Goal: Check status: Check status

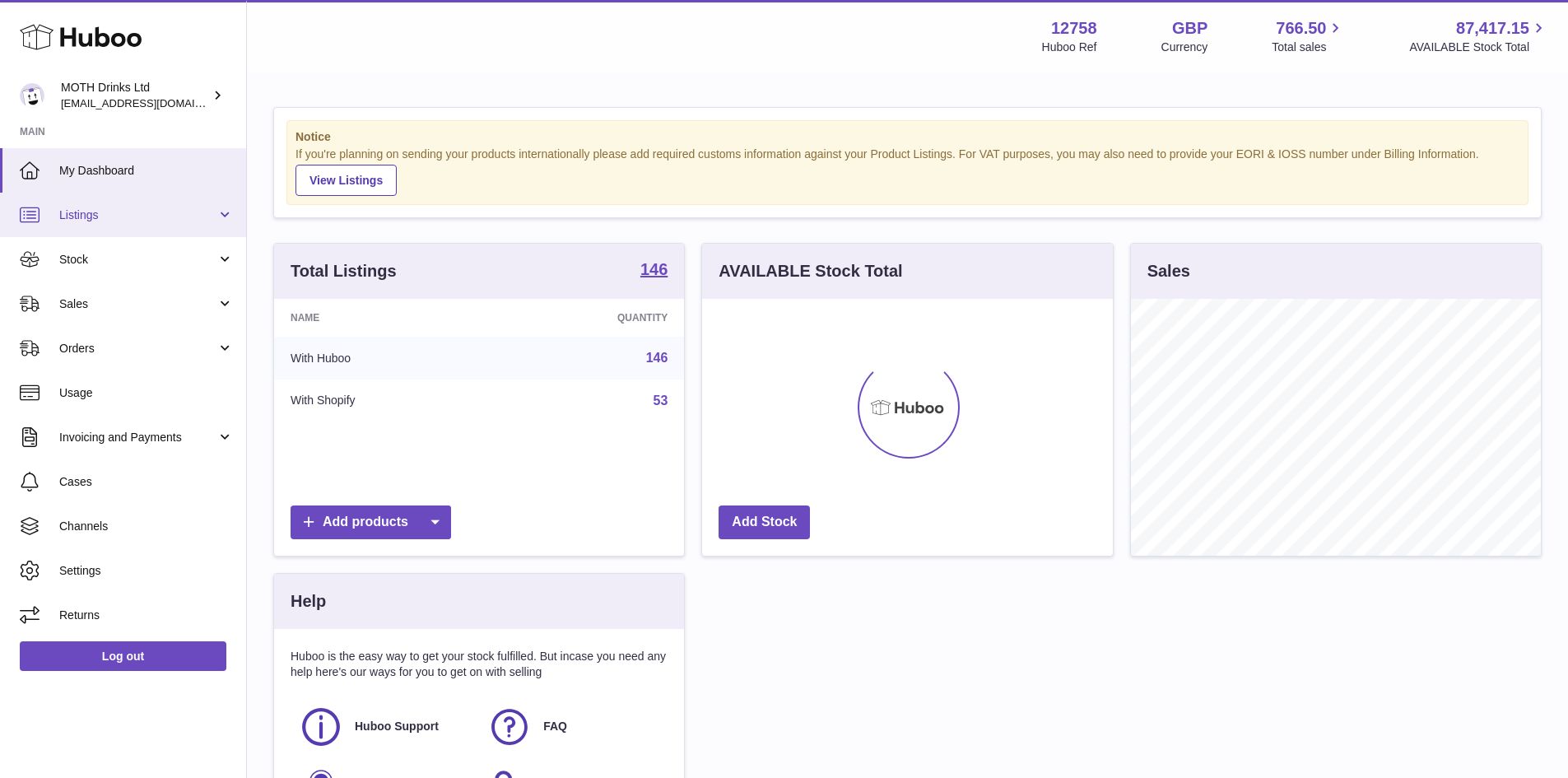
scroll to position [257, 411]
click at [70, 260] on span "Stock" at bounding box center [138, 259] width 158 height 15
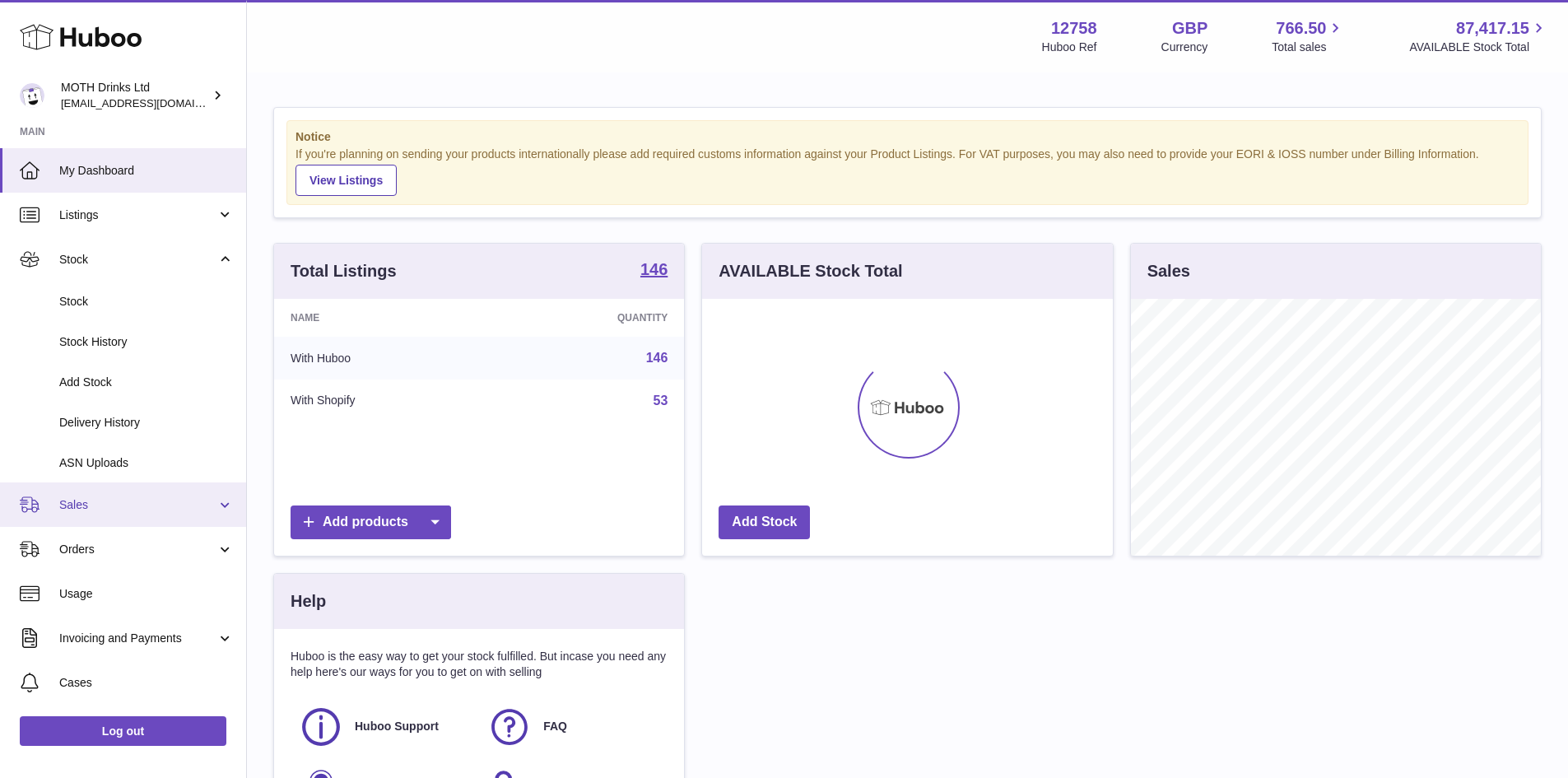
click at [56, 496] on link "Sales" at bounding box center [123, 504] width 246 height 45
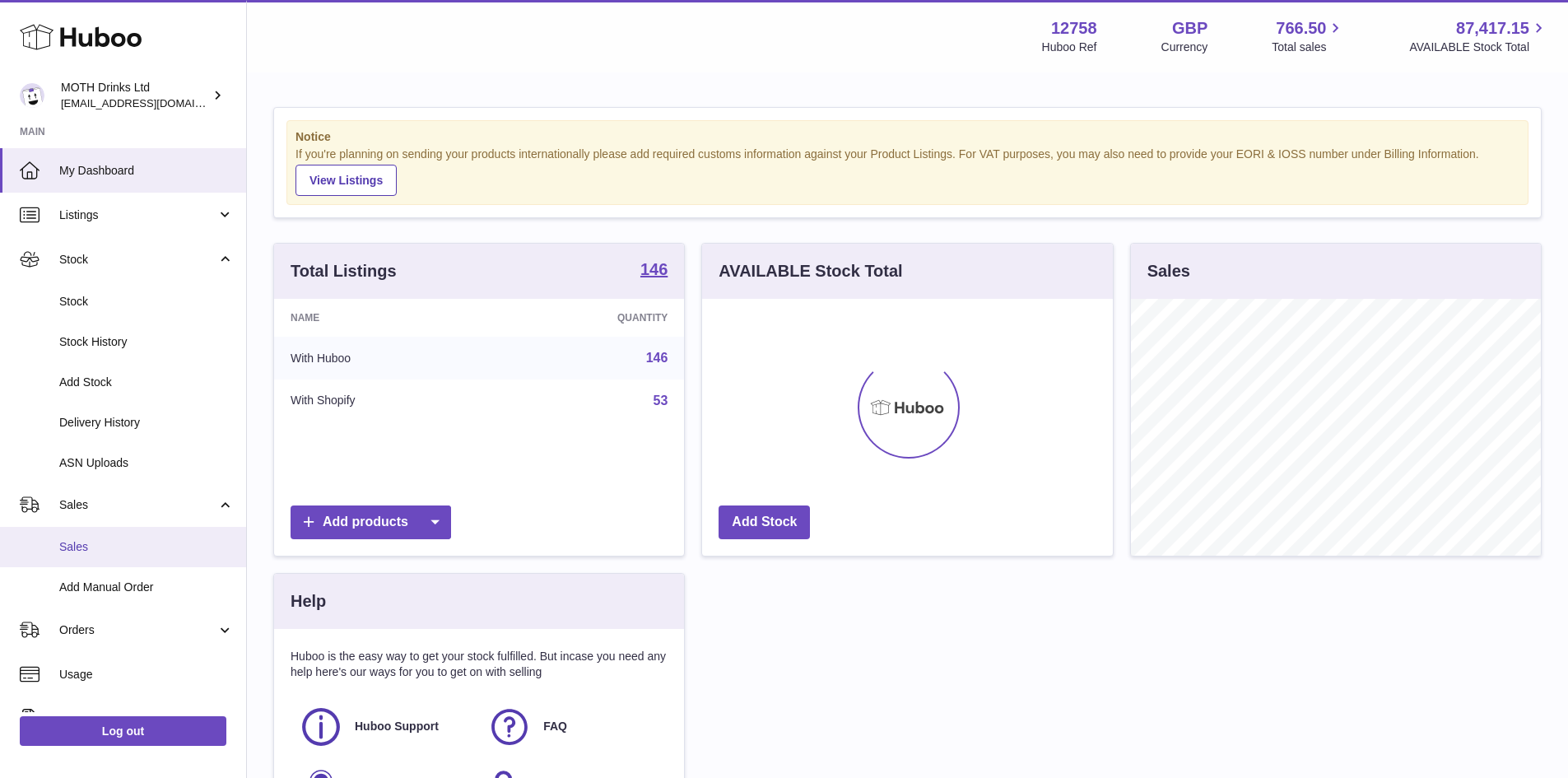
click at [87, 539] on span "Sales" at bounding box center [146, 547] width 174 height 15
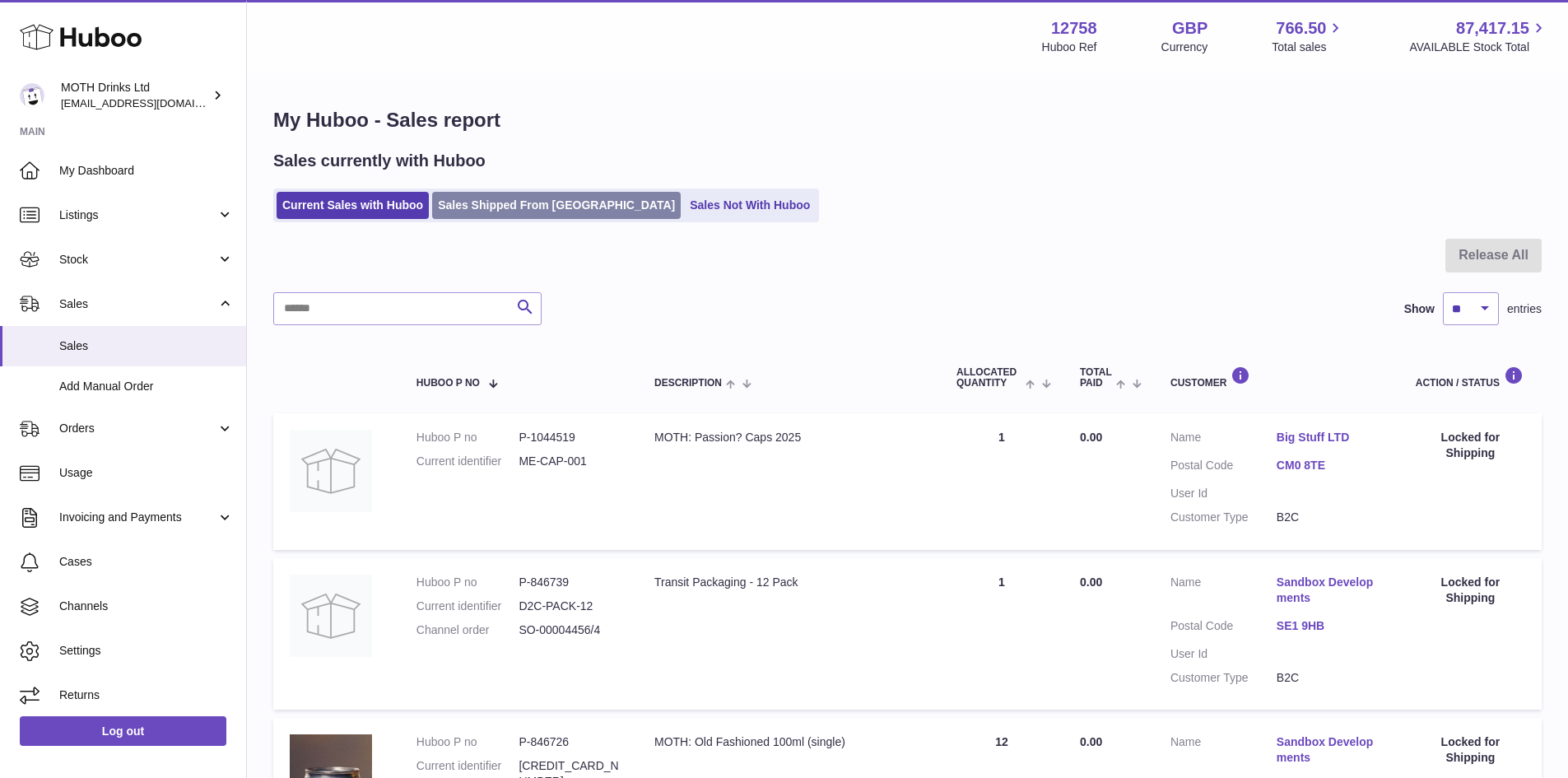
click at [492, 203] on link "Sales Shipped From [GEOGRAPHIC_DATA]" at bounding box center [556, 205] width 249 height 27
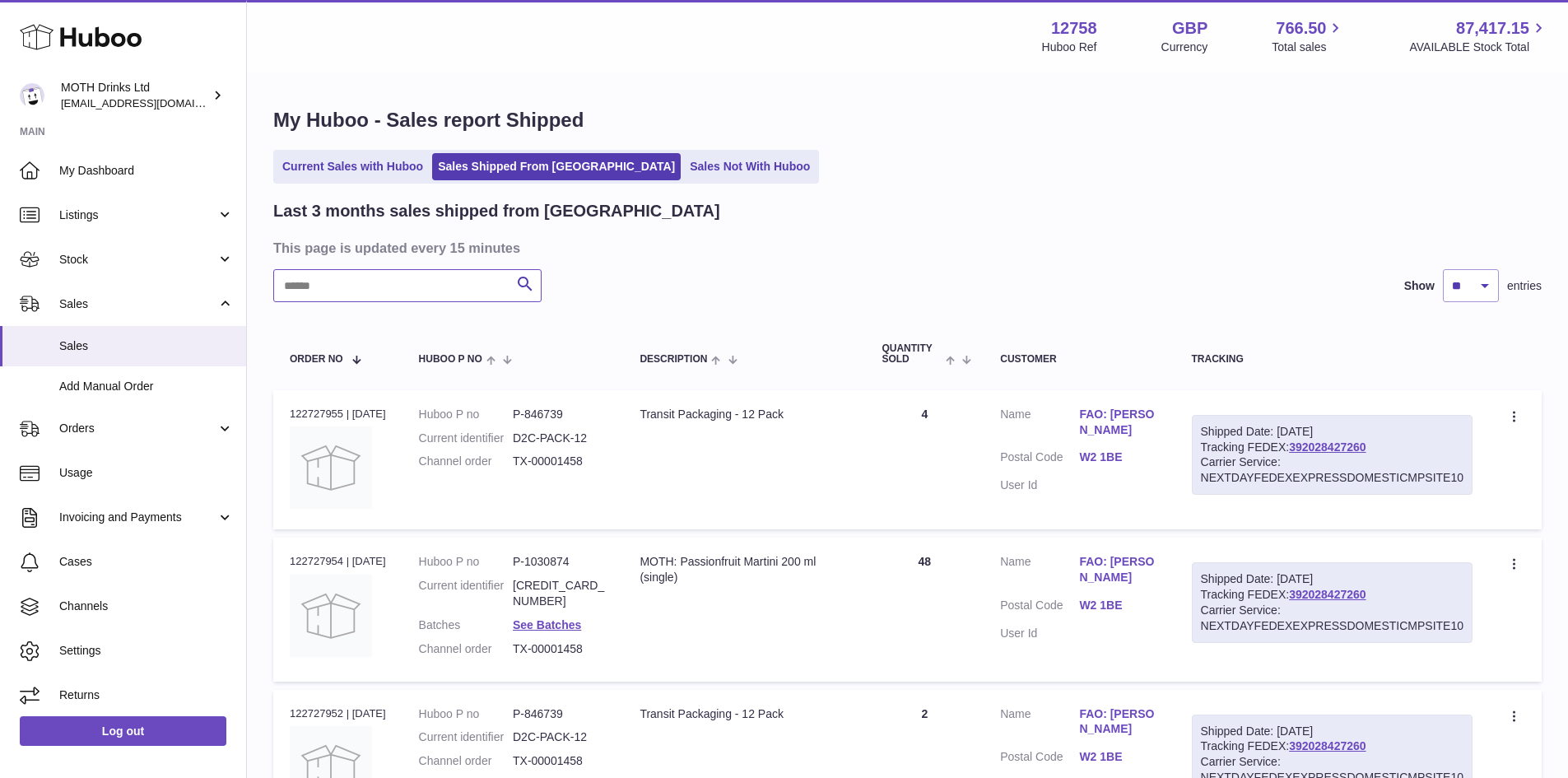
click at [372, 291] on input "text" at bounding box center [407, 285] width 268 height 33
paste input "*****"
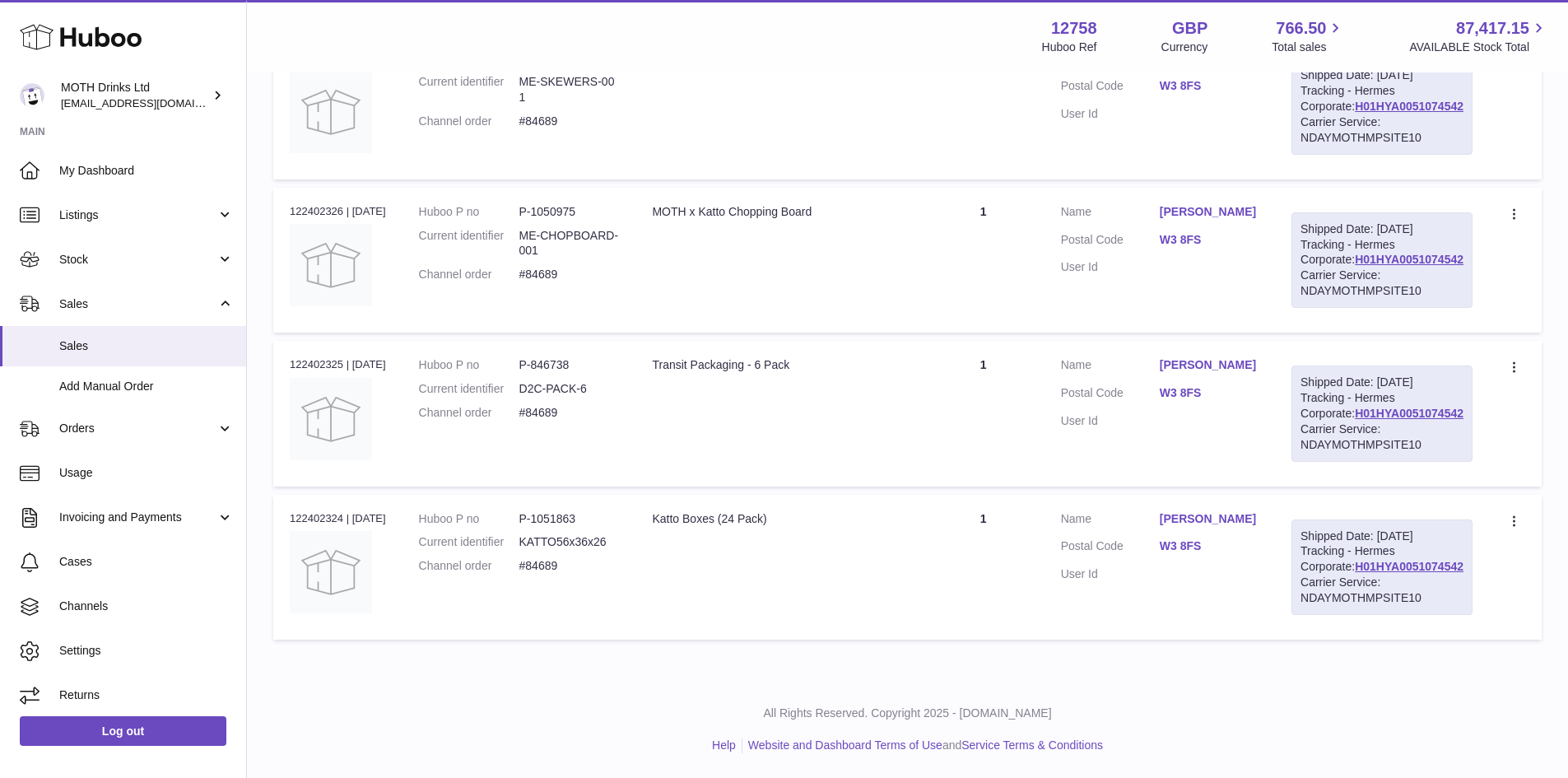
scroll to position [1531, 0]
click at [1368, 406] on link "H01HYA0051074542" at bounding box center [1409, 413] width 108 height 13
click at [331, 511] on div "Order no 122402324 | 6th Aug" at bounding box center [338, 518] width 97 height 15
copy div "122402324"
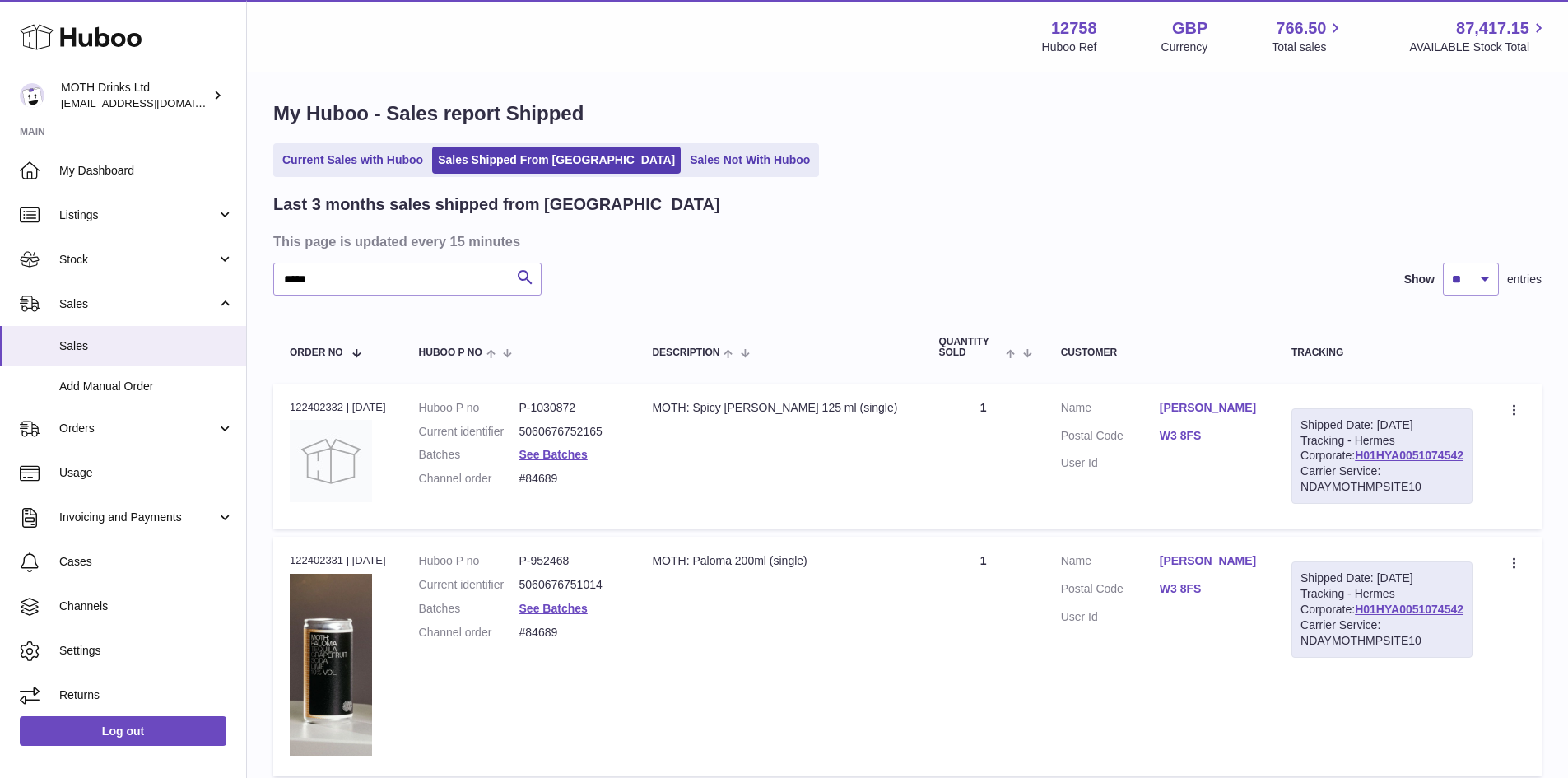
scroll to position [0, 0]
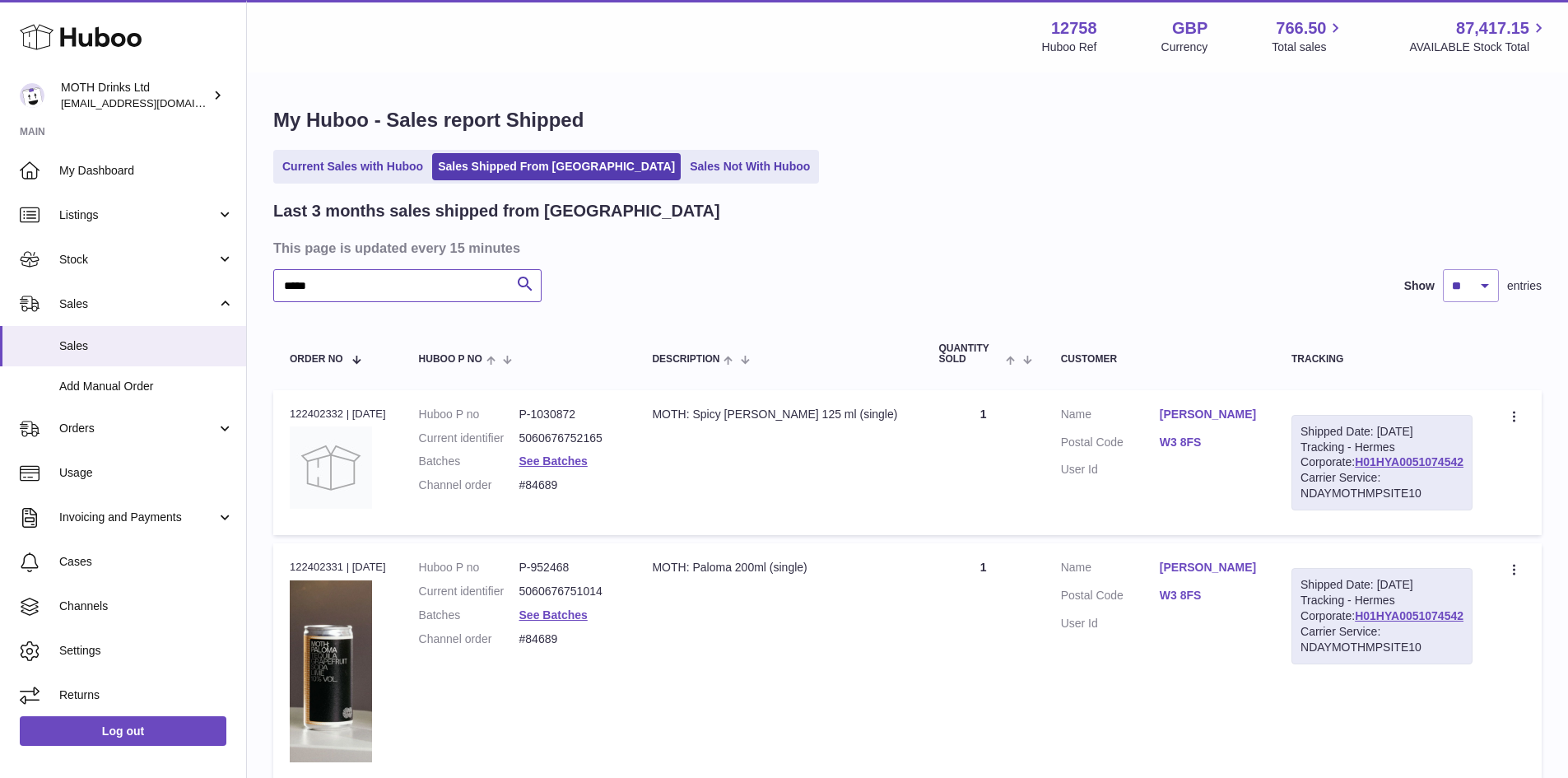
click at [351, 281] on input "*****" at bounding box center [407, 285] width 268 height 33
paste input "**"
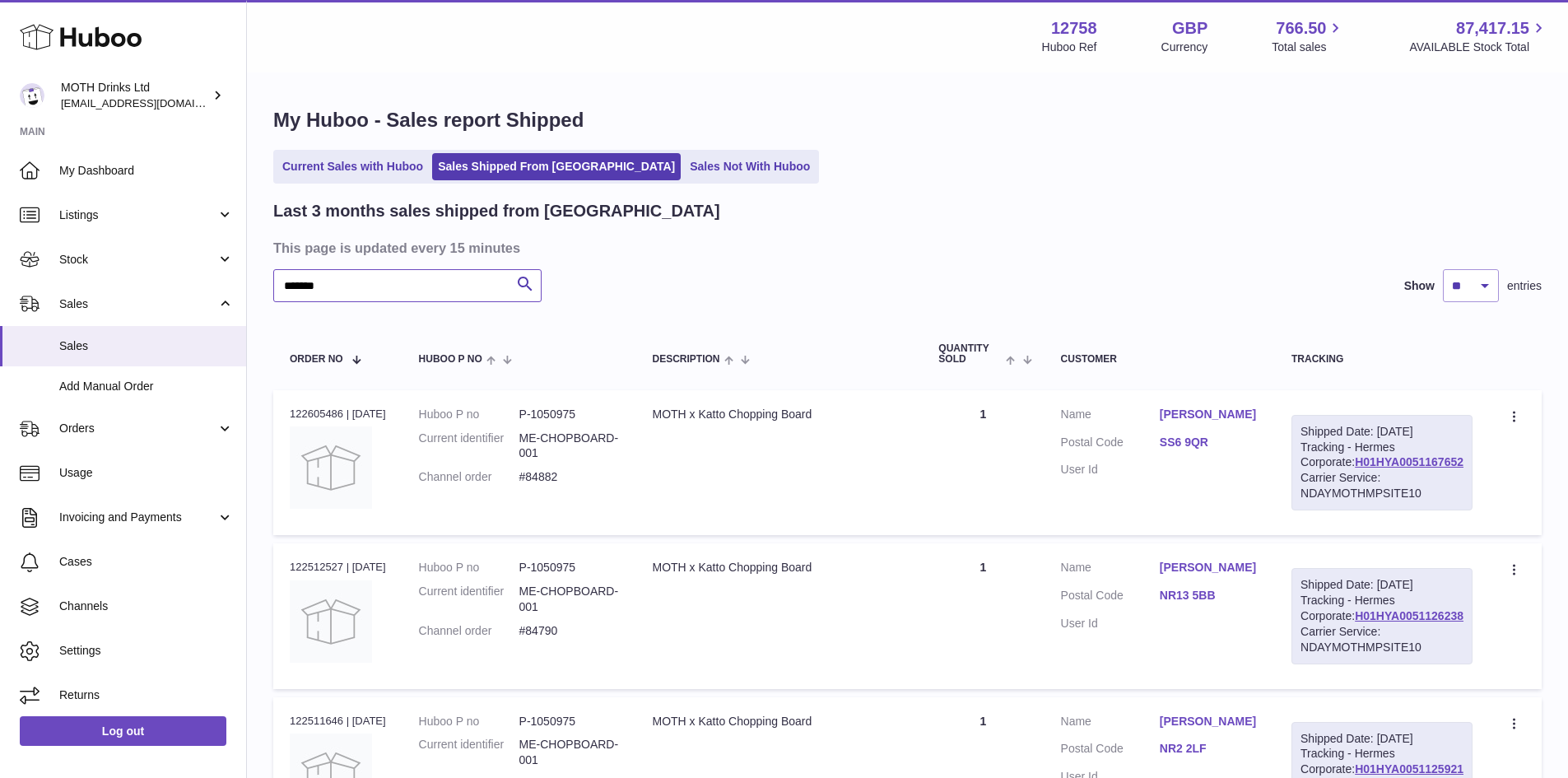
click at [359, 277] on input "*******" at bounding box center [407, 285] width 268 height 33
paste input "text"
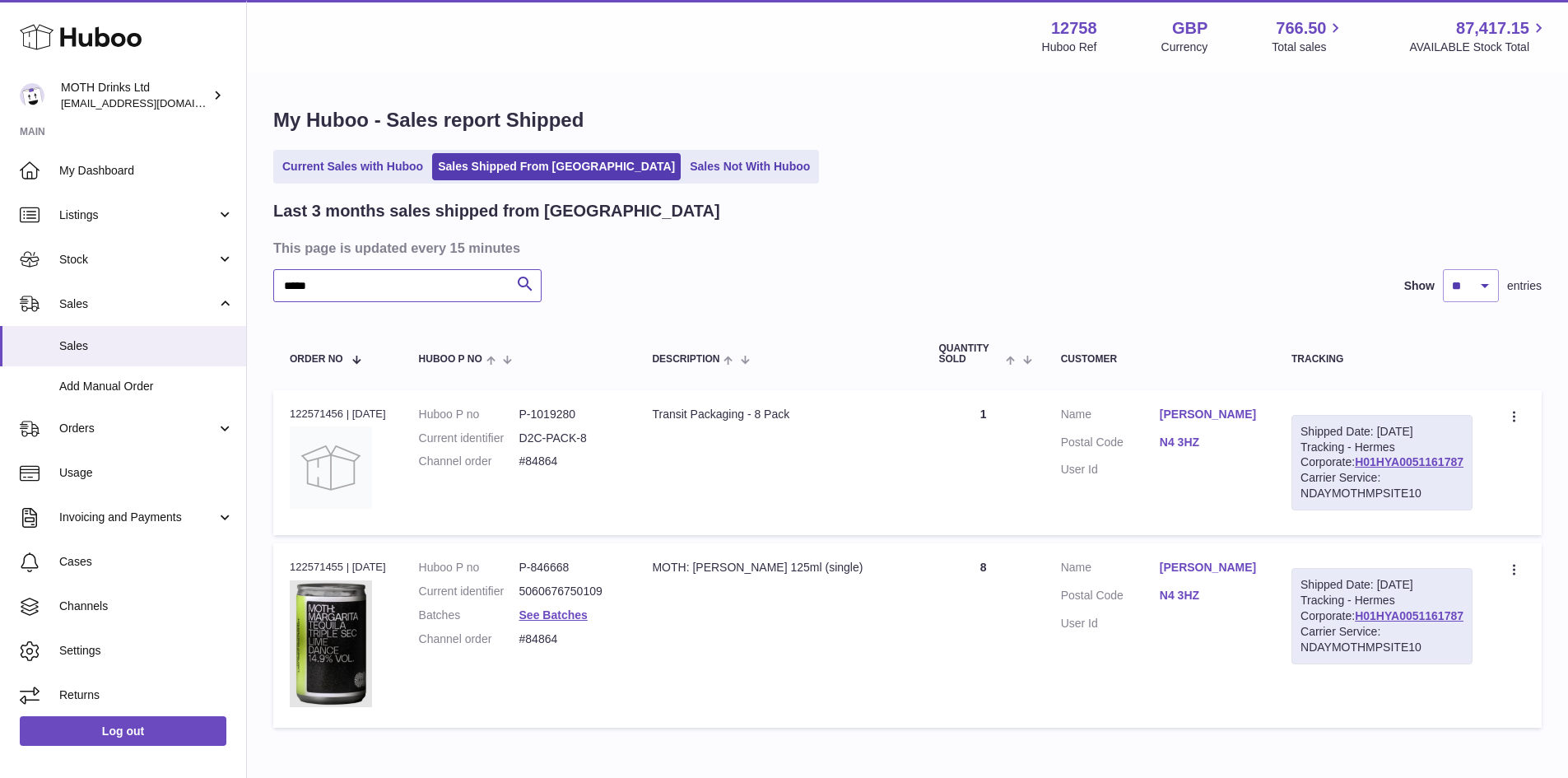
type input "*****"
click at [1258, 415] on link "Lola Brittain" at bounding box center [1209, 414] width 98 height 15
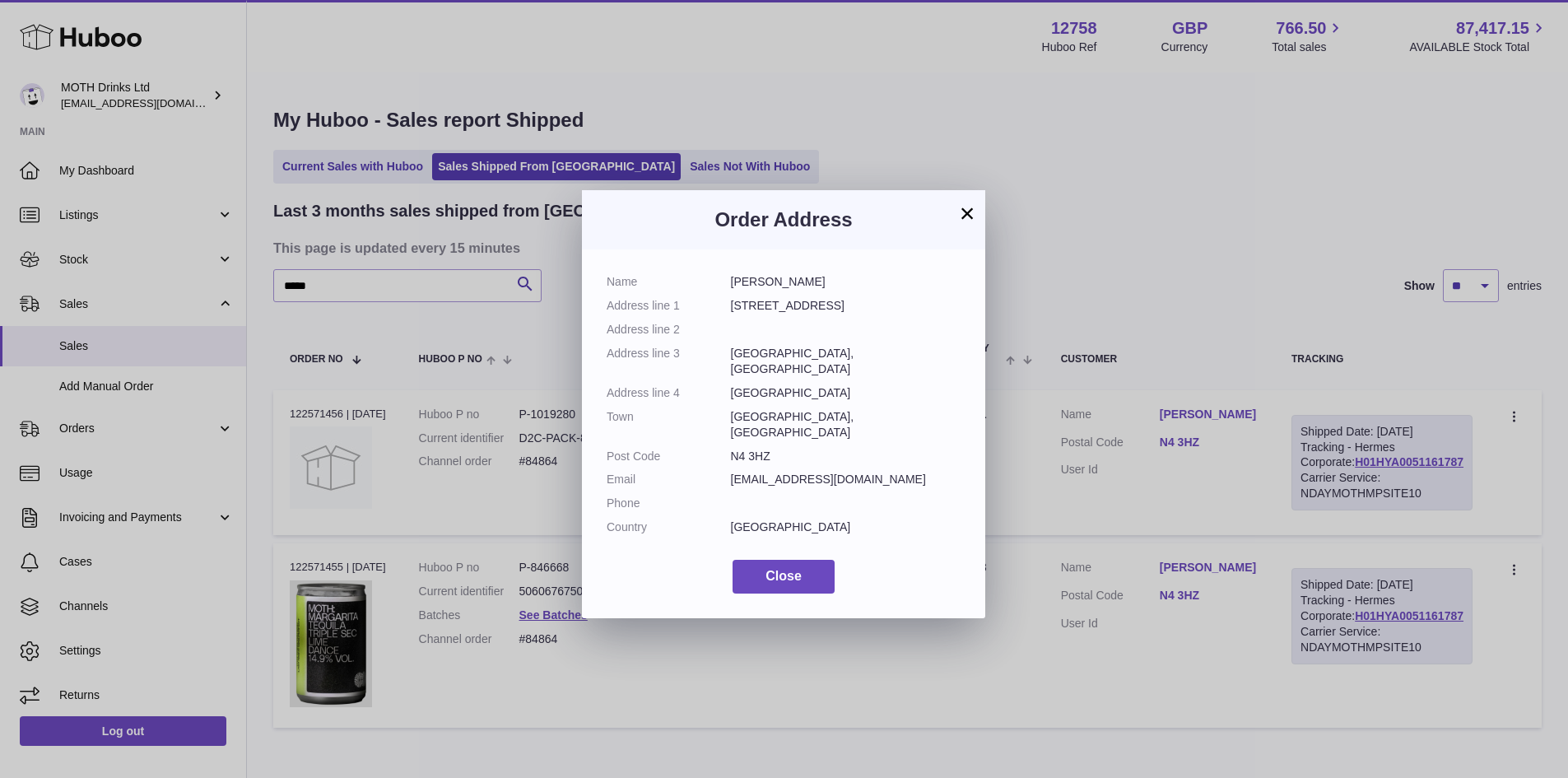
click at [1260, 415] on div "× Order Address Name Lola Brittain Address line 1 53 Fonthill Road Address line…" at bounding box center [784, 389] width 1568 height 778
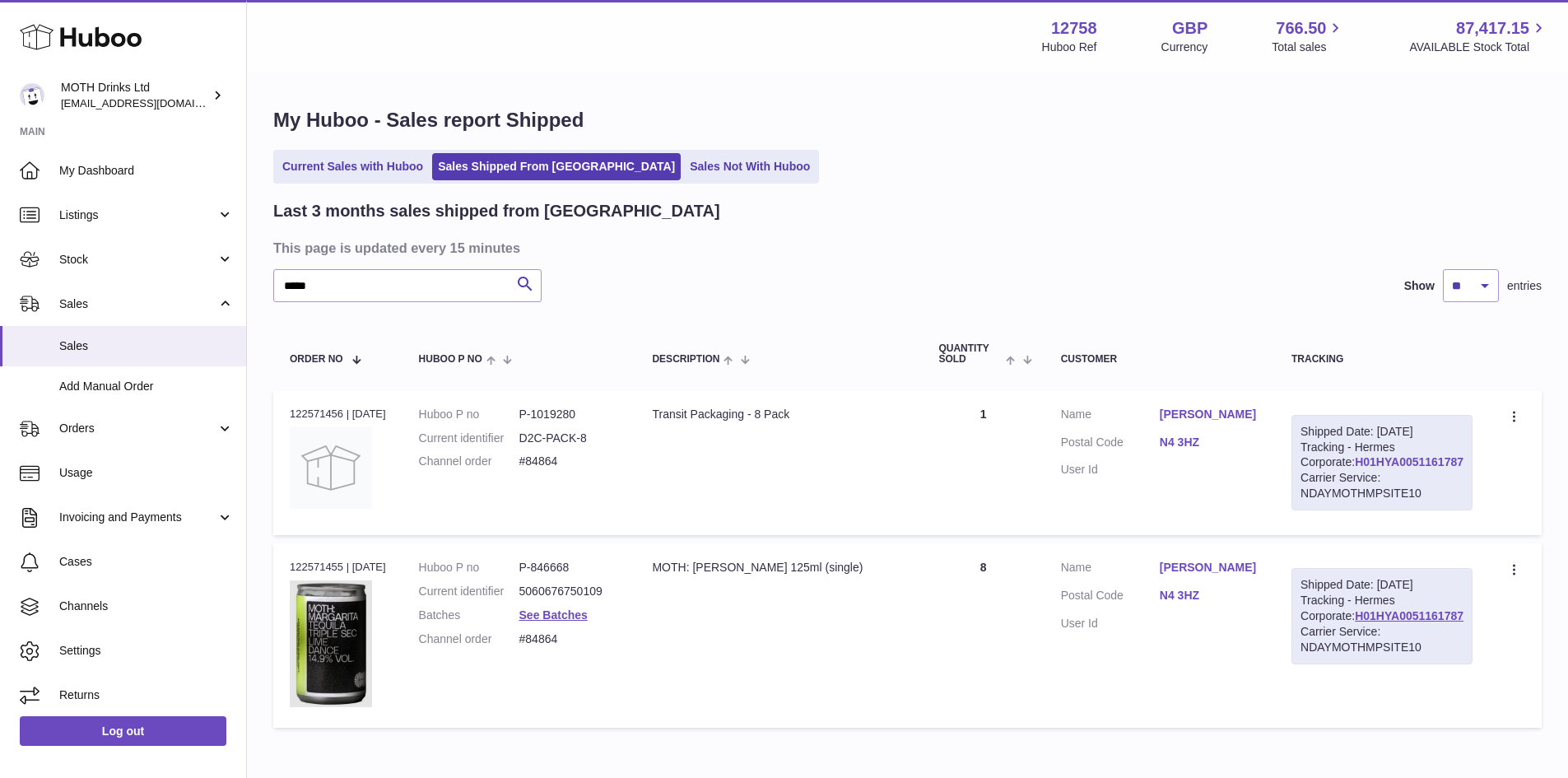
click at [1355, 468] on link "H01HYA0051161787" at bounding box center [1409, 462] width 108 height 13
drag, startPoint x: 596, startPoint y: 600, endPoint x: 542, endPoint y: 607, distance: 54.5
click at [542, 607] on dl "Huboo P no P-846668 Current identifier 5060676750109 Batches See Batches Channe…" at bounding box center [519, 607] width 200 height 96
copy dd "846668"
click at [310, 400] on td "Order no 122571456 | 9th Aug" at bounding box center [338, 462] width 129 height 145
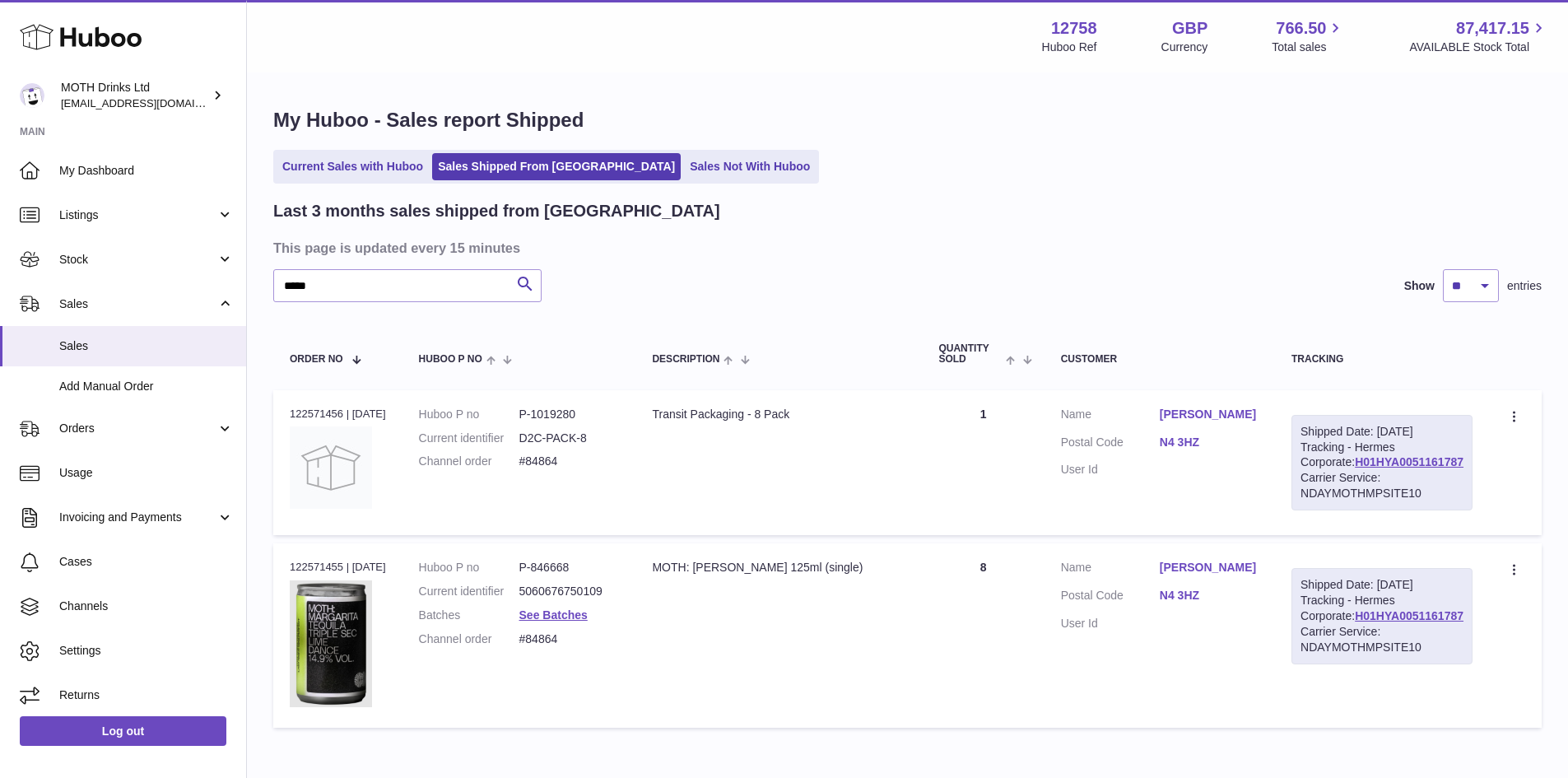
click at [312, 410] on div "Order no 122571456 | 9th Aug" at bounding box center [338, 414] width 97 height 15
copy div "122571456"
